Goal: Navigation & Orientation: Find specific page/section

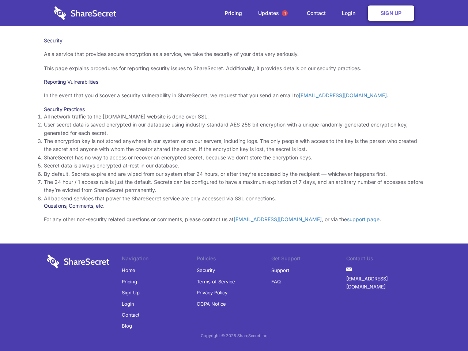
click at [234, 175] on li "By default, Secrets expire and are wiped from our system after 24 hours, or aft…" at bounding box center [234, 174] width 380 height 8
click at [285, 13] on span "1" at bounding box center [285, 13] width 6 height 6
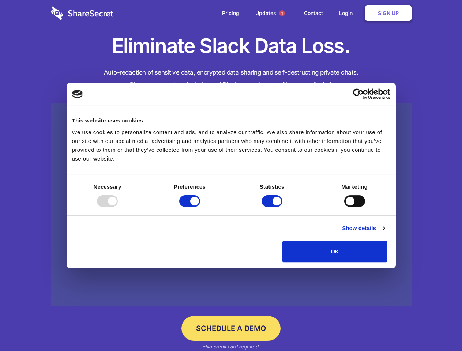
click at [118, 207] on div at bounding box center [107, 201] width 21 height 12
click at [200, 207] on input "Preferences" at bounding box center [189, 201] width 21 height 12
checkbox input "false"
click at [273, 207] on input "Statistics" at bounding box center [271, 201] width 21 height 12
checkbox input "false"
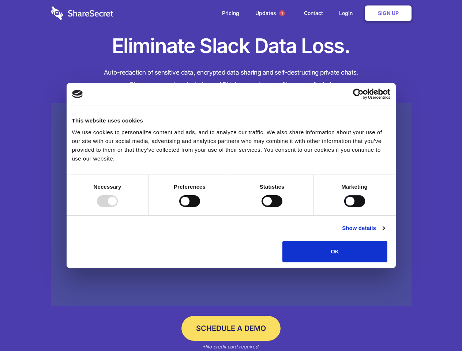
click at [344, 207] on input "Marketing" at bounding box center [354, 201] width 21 height 12
checkbox input "true"
click at [384, 232] on link "Show details" at bounding box center [363, 228] width 42 height 9
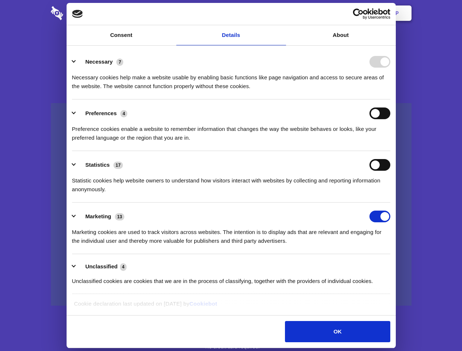
click at [390, 99] on li "Necessary 7 Necessary cookies help make a website usable by enabling basic func…" at bounding box center [231, 74] width 318 height 52
click at [281, 13] on span "1" at bounding box center [282, 13] width 6 height 6
